Goal: Information Seeking & Learning: Learn about a topic

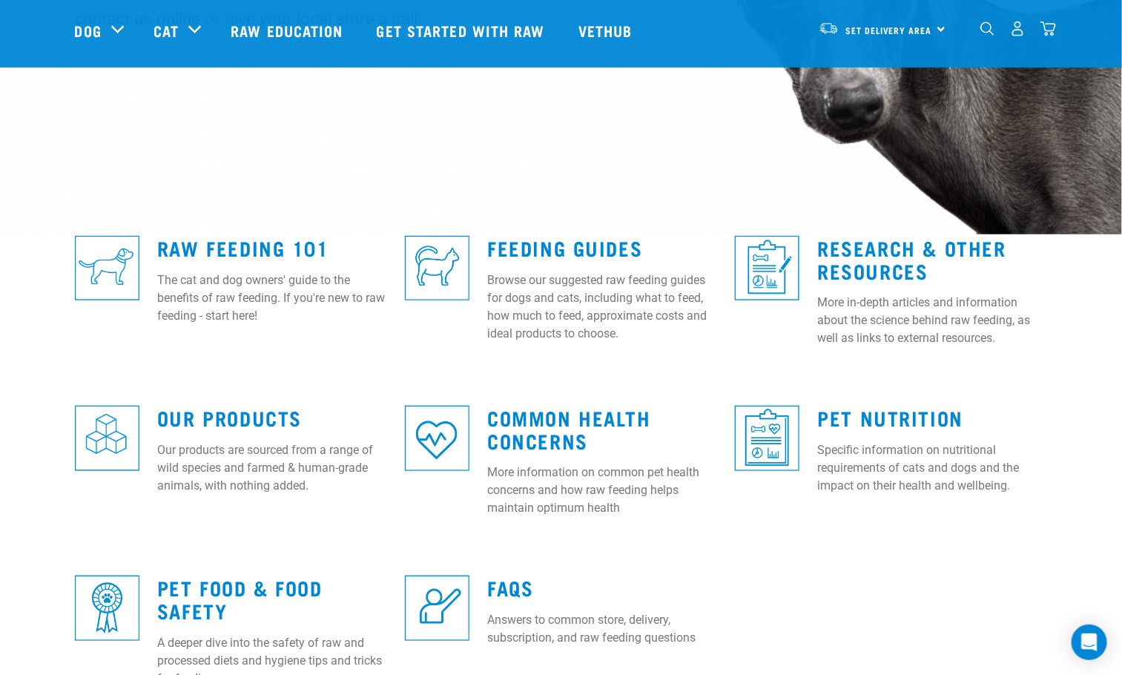
scroll to position [219, 0]
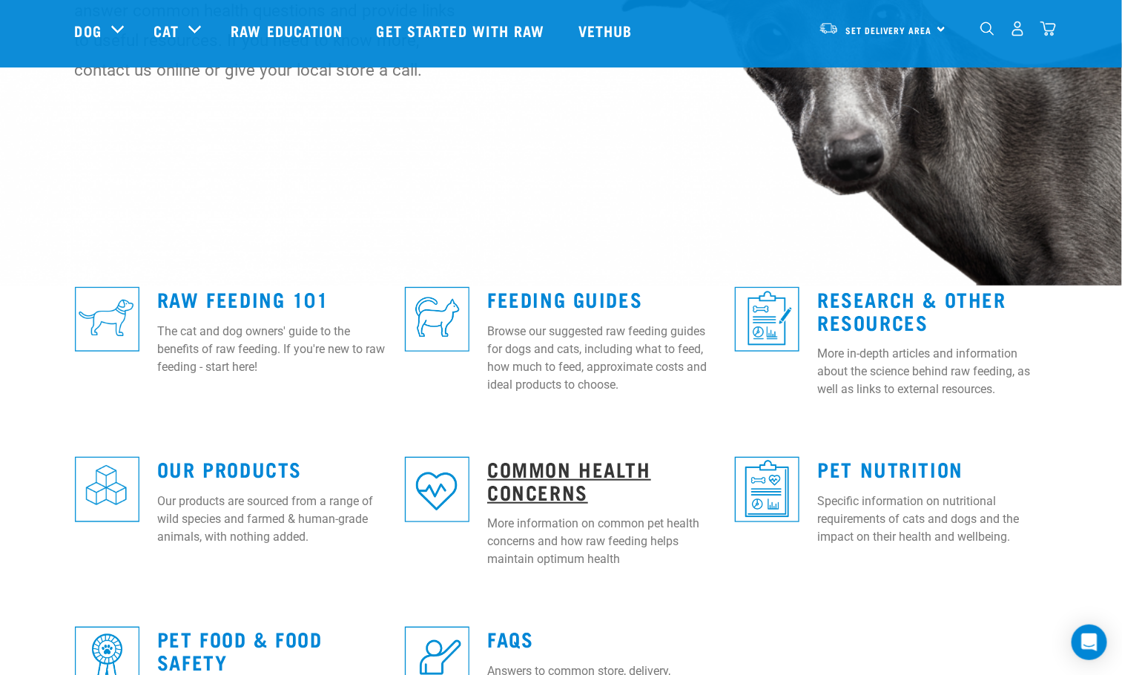
click at [556, 466] on link "Common Health Concerns" at bounding box center [569, 480] width 164 height 34
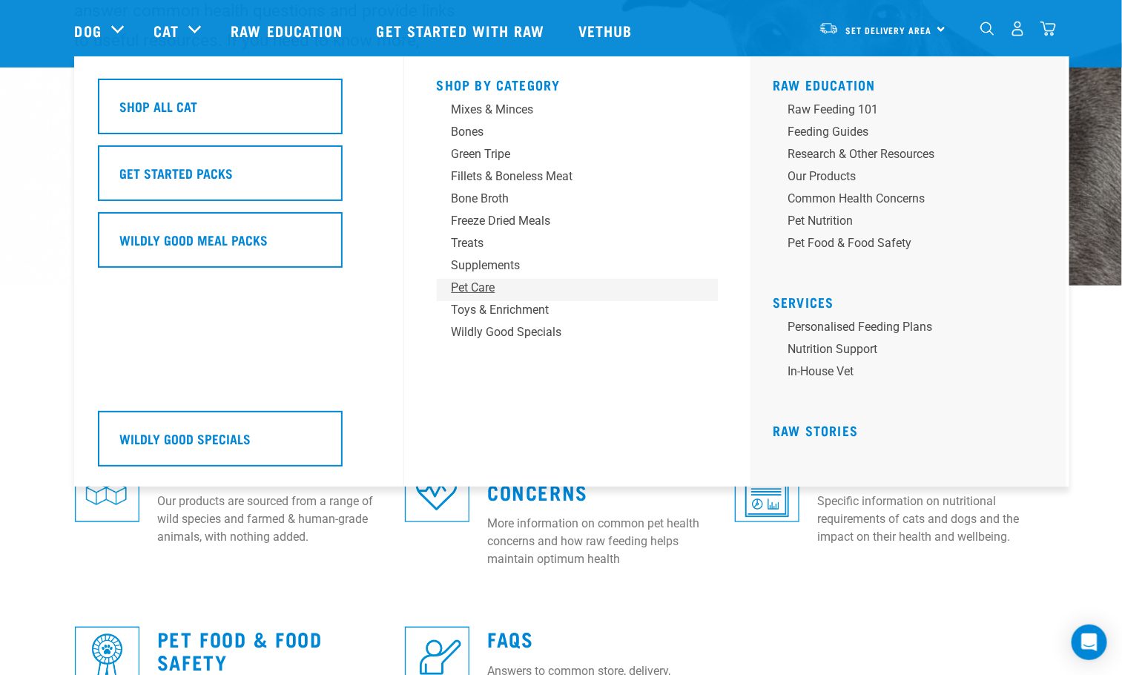
click at [484, 290] on div "Pet Care" at bounding box center [567, 288] width 231 height 18
click at [472, 290] on div "Pet Care" at bounding box center [567, 288] width 231 height 18
click at [797, 428] on link "Raw Stories" at bounding box center [815, 429] width 85 height 7
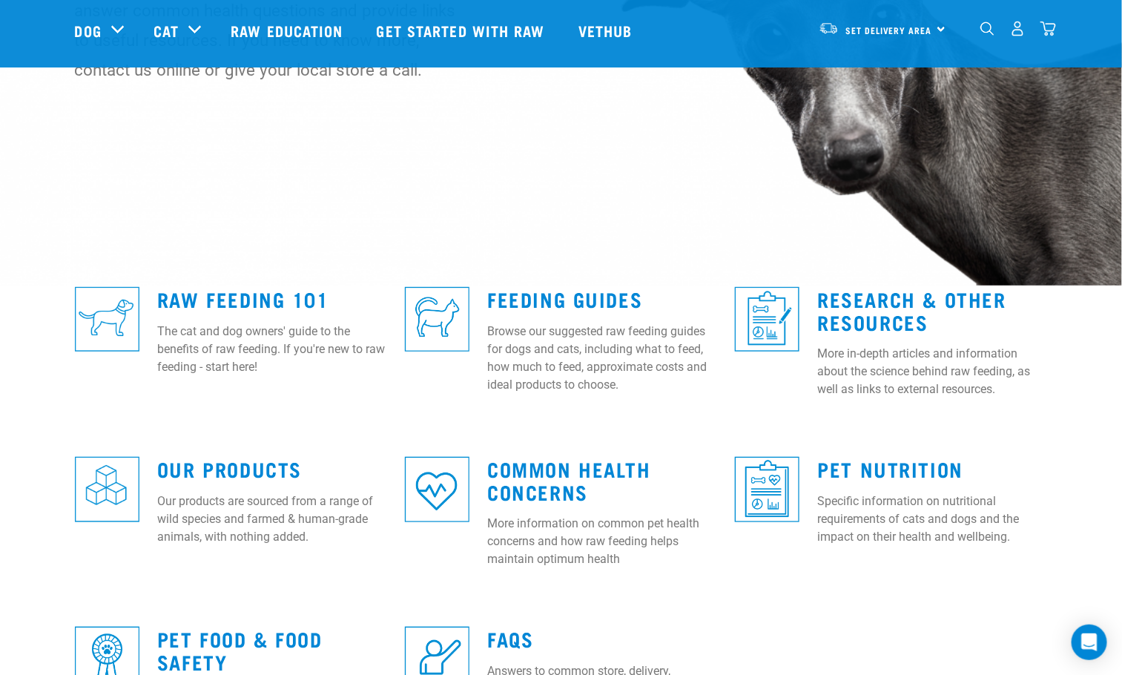
click at [34, 200] on img at bounding box center [561, 117] width 1122 height 673
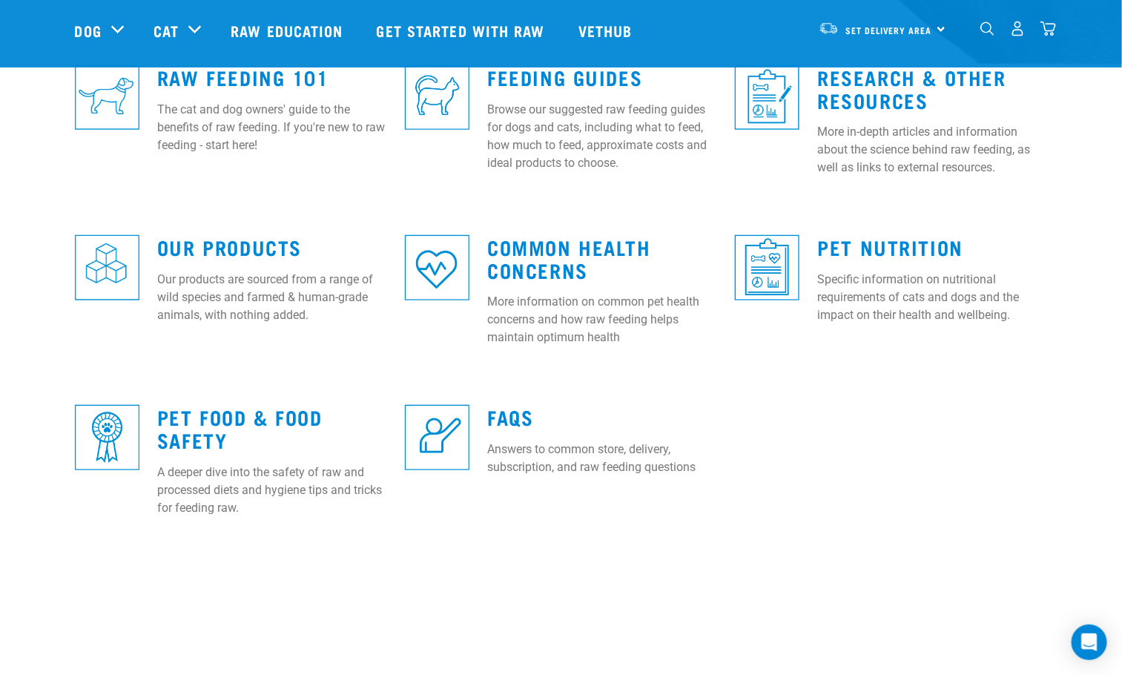
scroll to position [441, 0]
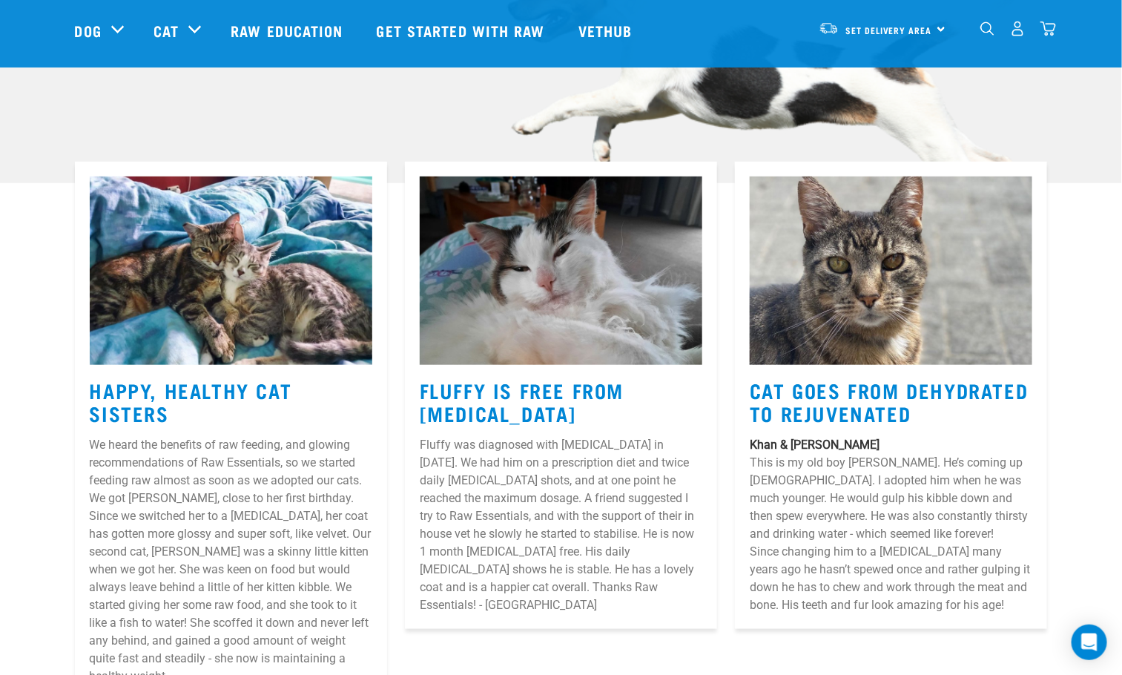
scroll to position [334, 0]
